Goal: Task Accomplishment & Management: Use online tool/utility

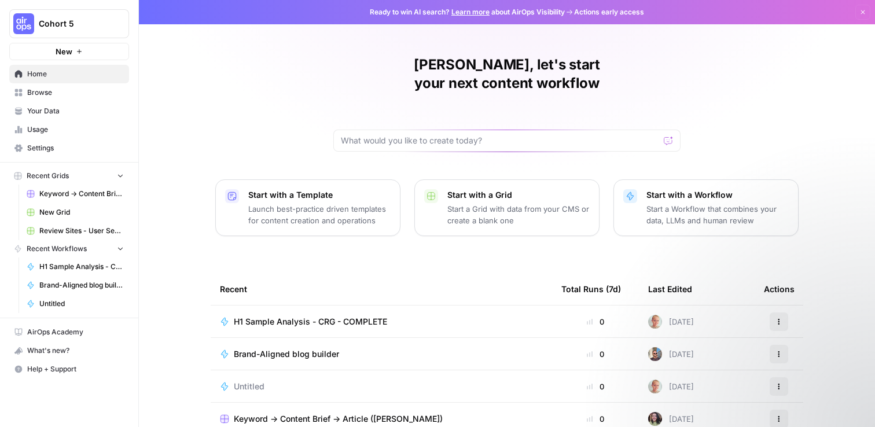
click at [266, 109] on div "[PERSON_NAME], let's start your next content workflow Start with a Template Lau…" at bounding box center [507, 275] width 736 height 551
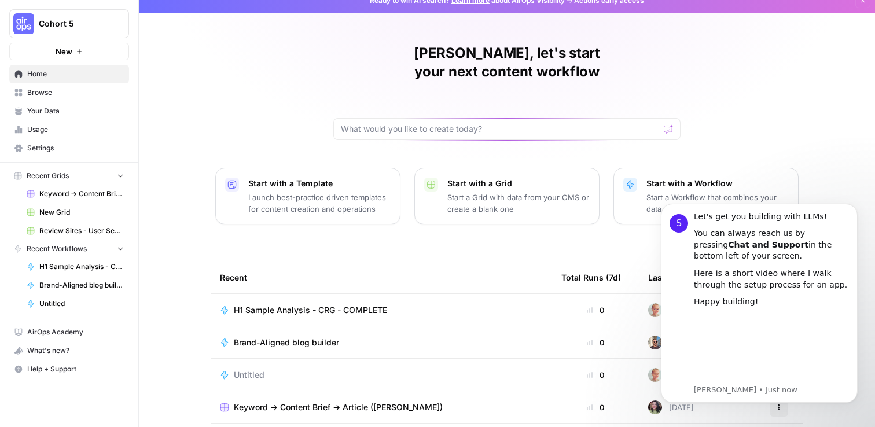
scroll to position [105, 0]
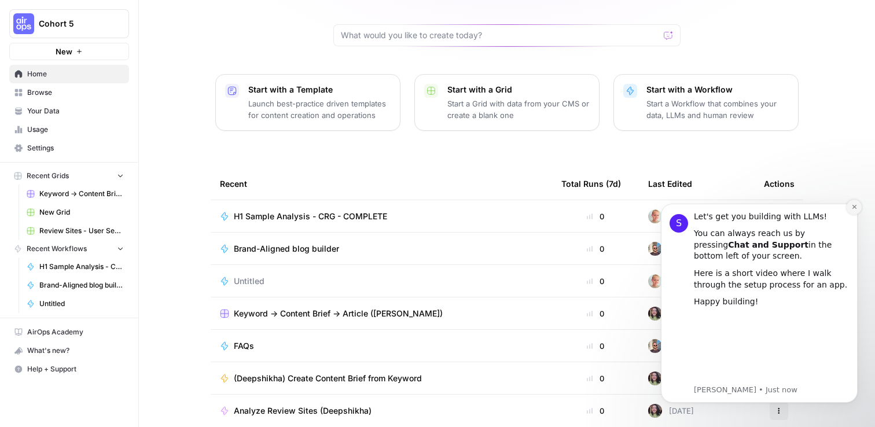
click at [856, 206] on icon "Dismiss notification" at bounding box center [854, 207] width 6 height 6
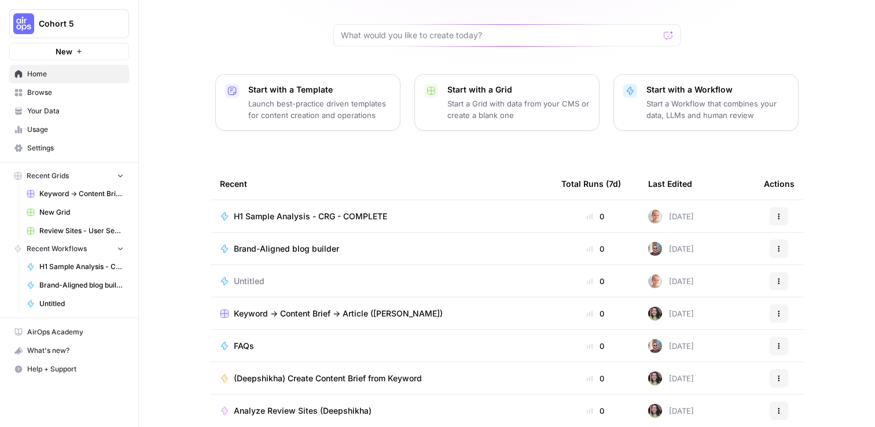
click at [314, 405] on span "Analyze Review Sites (Deepshikha)" at bounding box center [303, 411] width 138 height 12
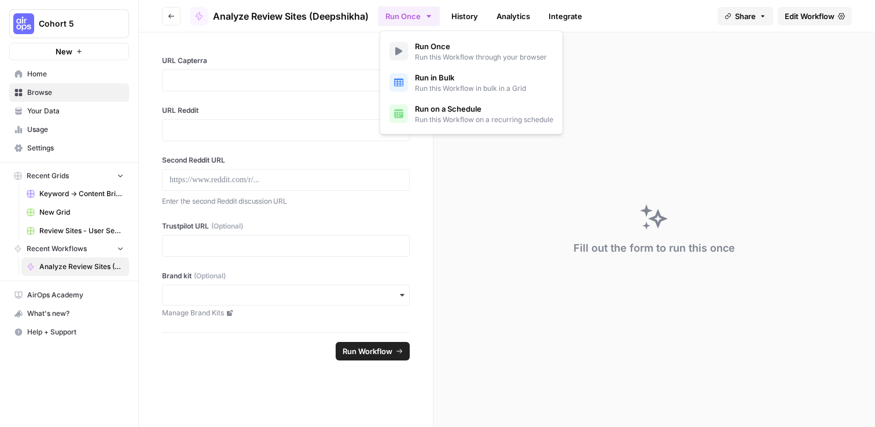
click at [426, 14] on icon "button" at bounding box center [428, 16] width 9 height 9
click at [630, 79] on div "Fill out the form to run this once" at bounding box center [654, 229] width 442 height 395
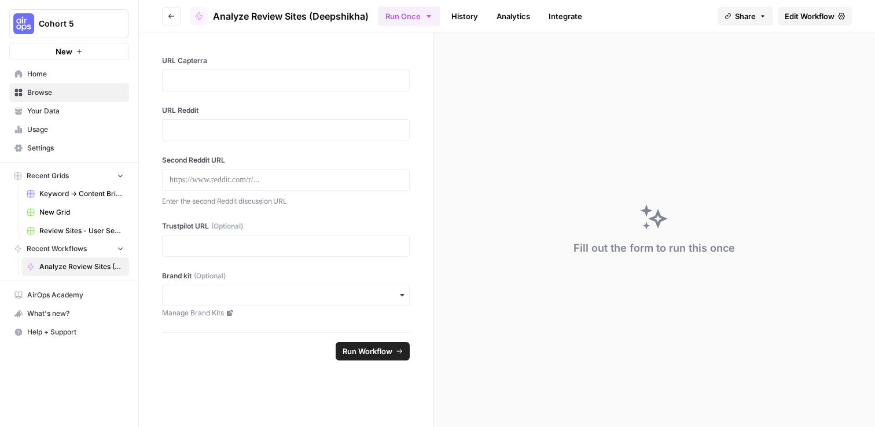
click at [520, 72] on div "Fill out the form to run this once" at bounding box center [654, 229] width 442 height 395
click at [171, 13] on icon "button" at bounding box center [171, 16] width 7 height 7
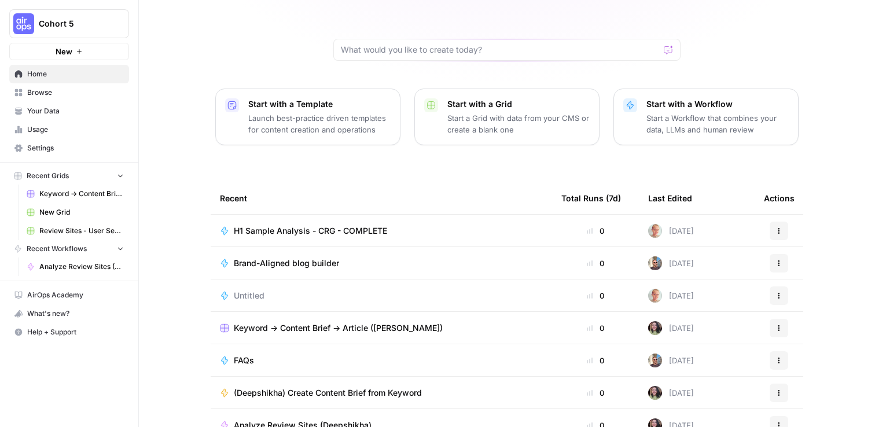
scroll to position [105, 0]
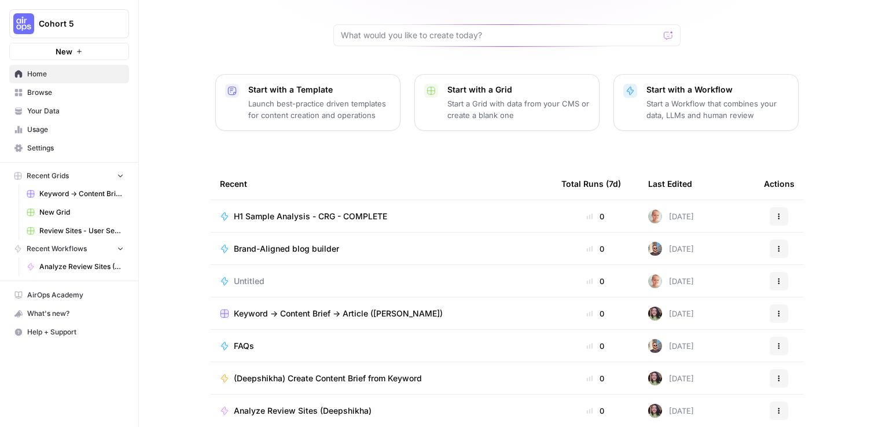
click at [562, 129] on div "[PERSON_NAME], let's start your next content workflow Start with a Template Lau…" at bounding box center [507, 170] width 736 height 551
click at [502, 137] on div "[PERSON_NAME], let's start your next content workflow Start with a Template Lau…" at bounding box center [507, 170] width 736 height 551
click at [375, 373] on span "(Deepshikha) Create Content Brief from Keyword" at bounding box center [328, 379] width 188 height 12
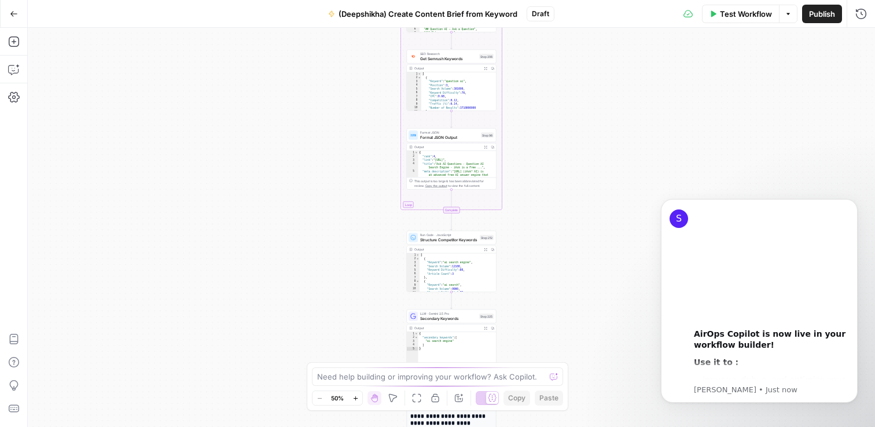
scroll to position [118, 0]
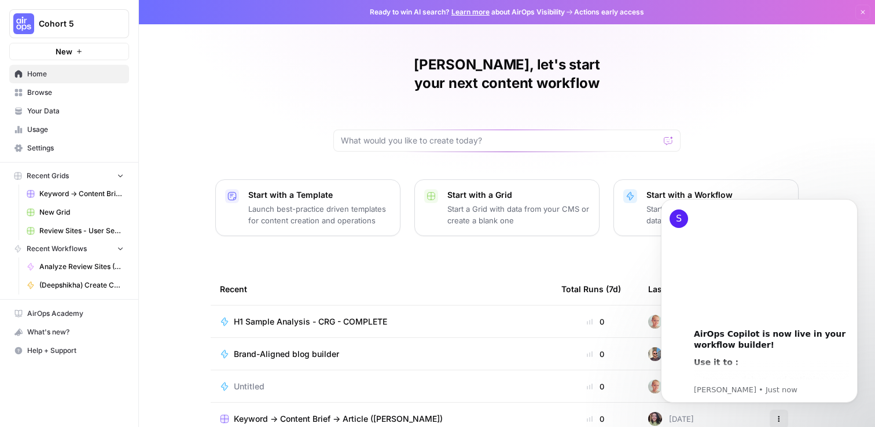
scroll to position [105, 0]
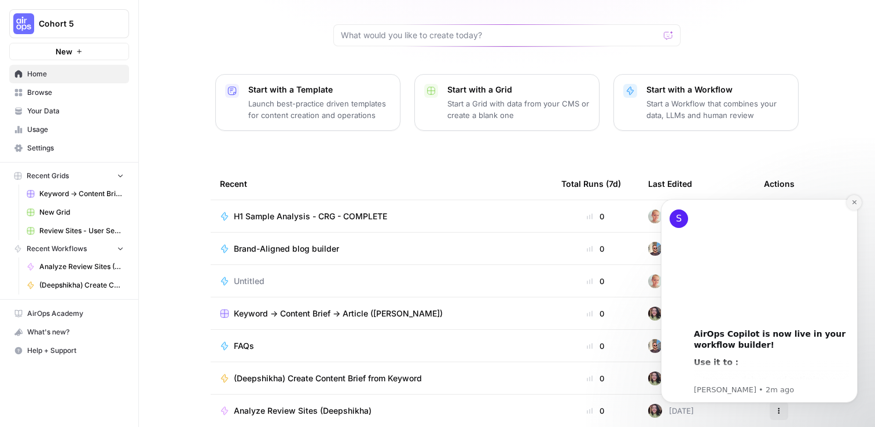
click at [854, 201] on icon "Dismiss notification" at bounding box center [854, 202] width 6 height 6
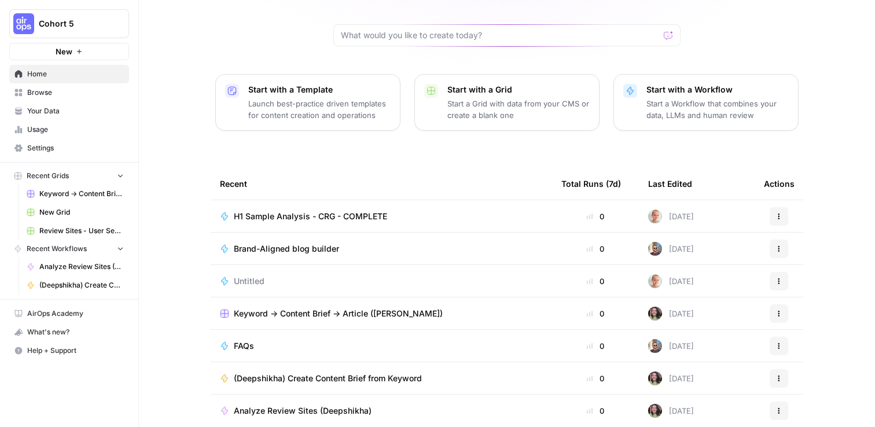
click at [64, 315] on span "AirOps Academy" at bounding box center [75, 313] width 97 height 10
click at [293, 98] on p "Launch best-practice driven templates for content creation and operations" at bounding box center [319, 109] width 142 height 23
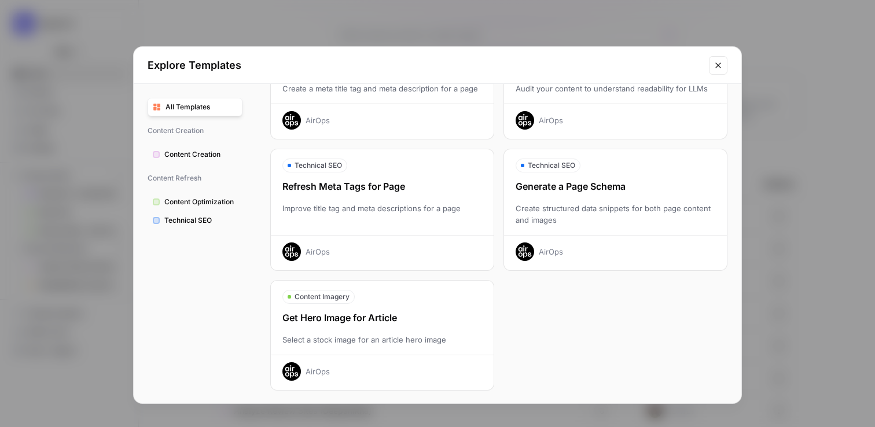
scroll to position [365, 0]
click at [600, 299] on div "Content Creation Write a Content Brief Write a detailed content brief to stream…" at bounding box center [498, 77] width 457 height 624
click at [606, 299] on div "Content Creation Write a Content Brief Write a detailed content brief to stream…" at bounding box center [498, 77] width 457 height 624
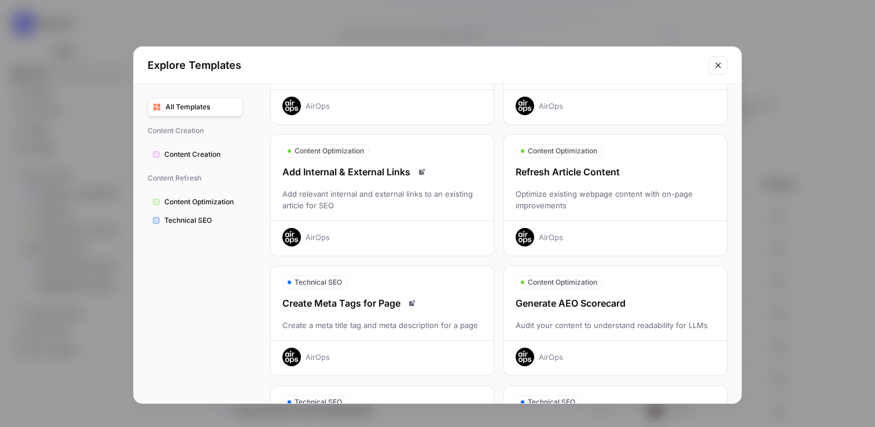
scroll to position [0, 0]
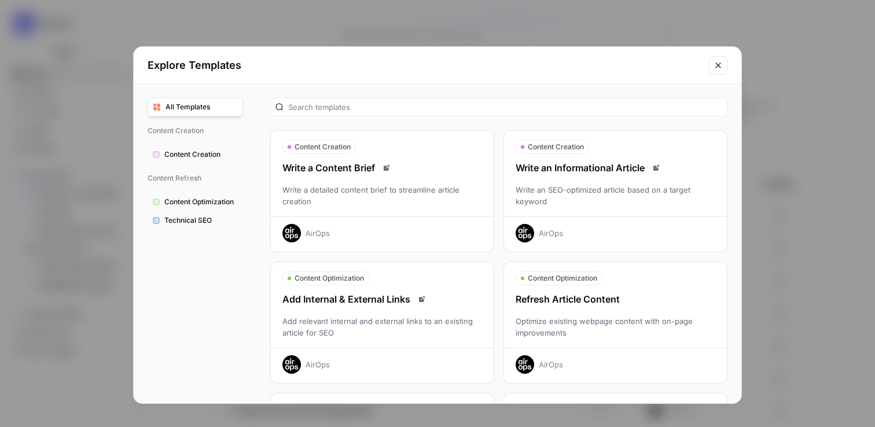
click at [204, 105] on span "All Templates" at bounding box center [202, 107] width 72 height 10
click at [175, 106] on span "All Templates" at bounding box center [202, 107] width 72 height 10
click at [720, 63] on icon "Close modal" at bounding box center [718, 65] width 9 height 9
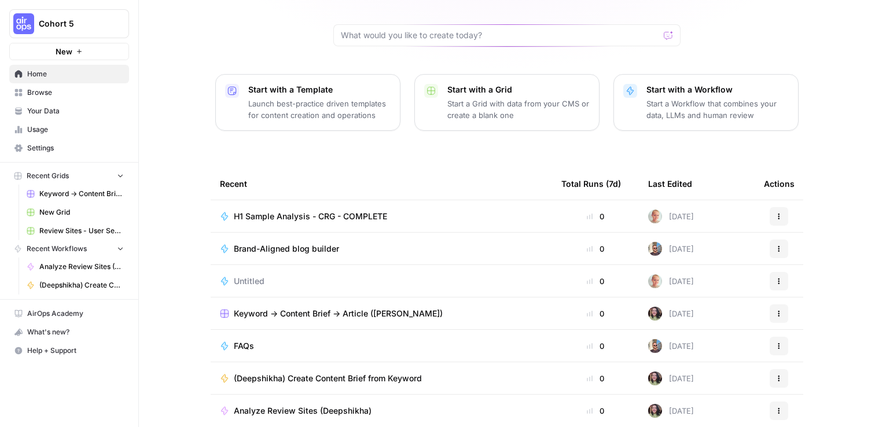
click at [712, 98] on p "Start a Workflow that combines your data, LLMs and human review" at bounding box center [717, 109] width 142 height 23
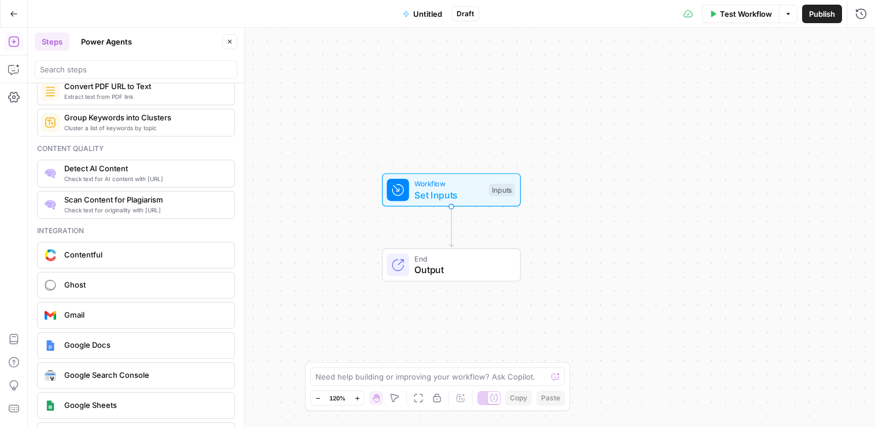
scroll to position [1908, 0]
